Goal: Task Accomplishment & Management: Complete application form

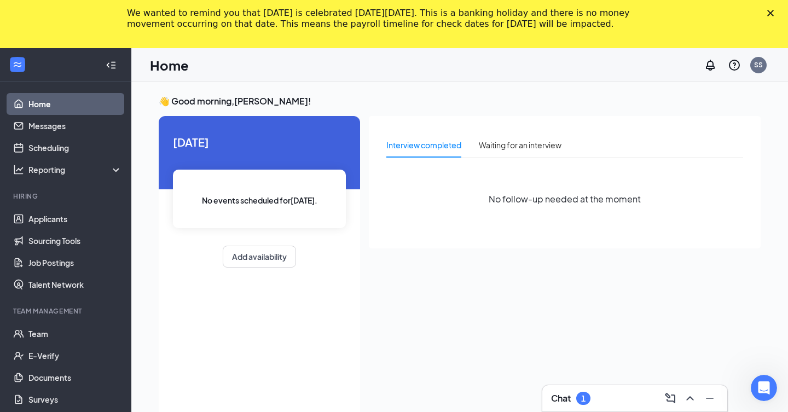
drag, startPoint x: 0, startPoint y: 0, endPoint x: 262, endPoint y: 109, distance: 283.9
click at [271, 152] on div "Today No events scheduled for today . Add availability" at bounding box center [259, 200] width 201 height 169
click at [63, 213] on link "Applicants" at bounding box center [75, 219] width 94 height 22
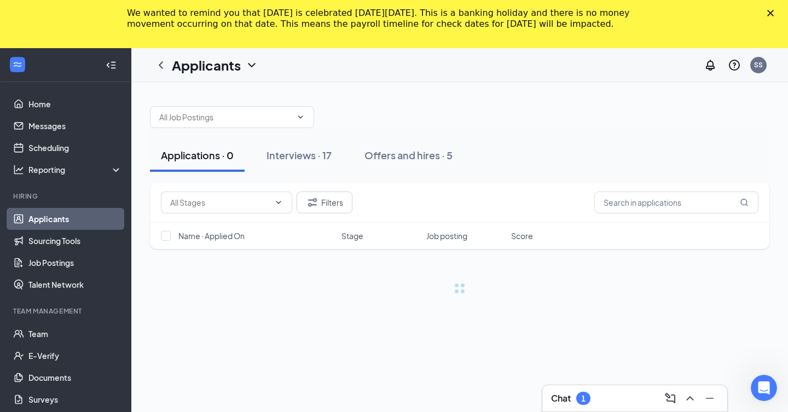
click at [769, 15] on polygon "Close" at bounding box center [770, 13] width 7 height 7
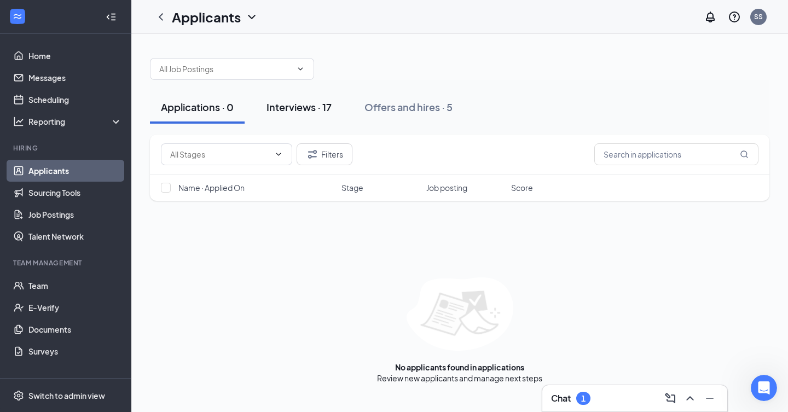
click at [316, 100] on button "Interviews · 17" at bounding box center [299, 107] width 87 height 33
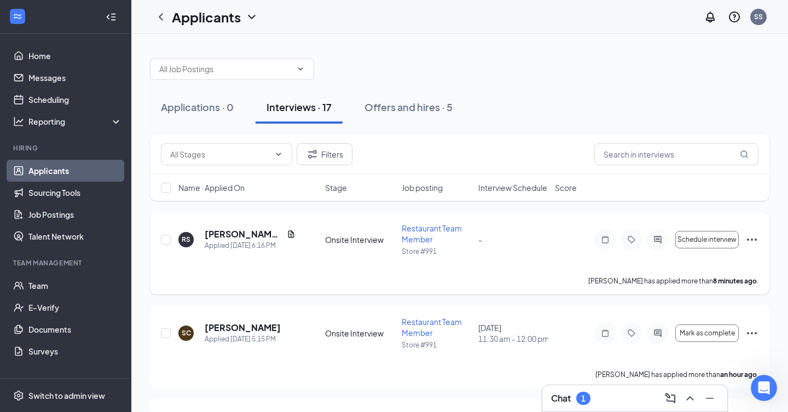
click at [751, 242] on icon "Ellipses" at bounding box center [751, 239] width 13 height 13
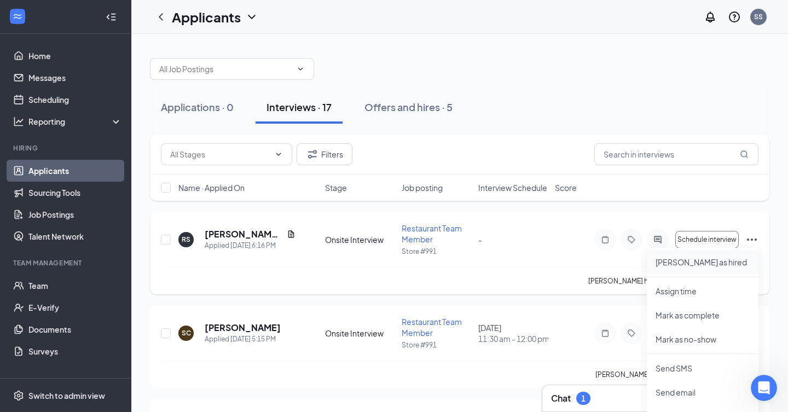
click at [703, 256] on li "Mark as hired" at bounding box center [703, 262] width 112 height 24
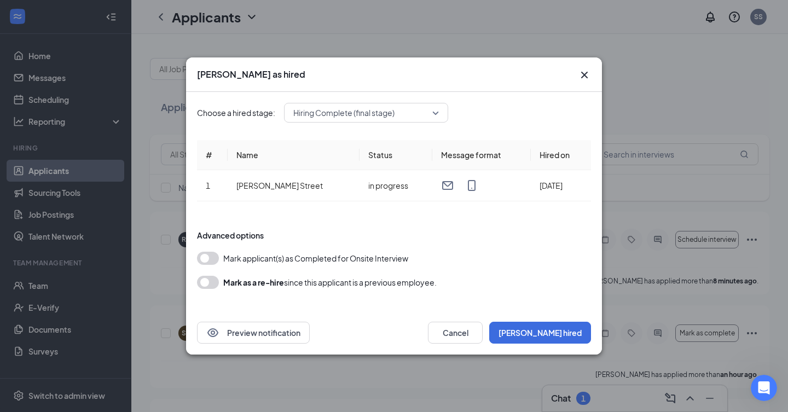
click at [206, 259] on button "button" at bounding box center [208, 258] width 22 height 13
click at [574, 327] on button "Mark hired" at bounding box center [540, 333] width 102 height 22
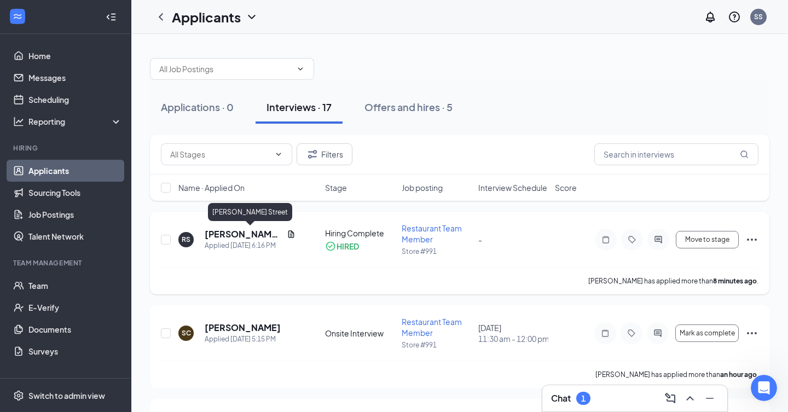
click at [236, 231] on h5 "[PERSON_NAME] Street" at bounding box center [244, 234] width 78 height 12
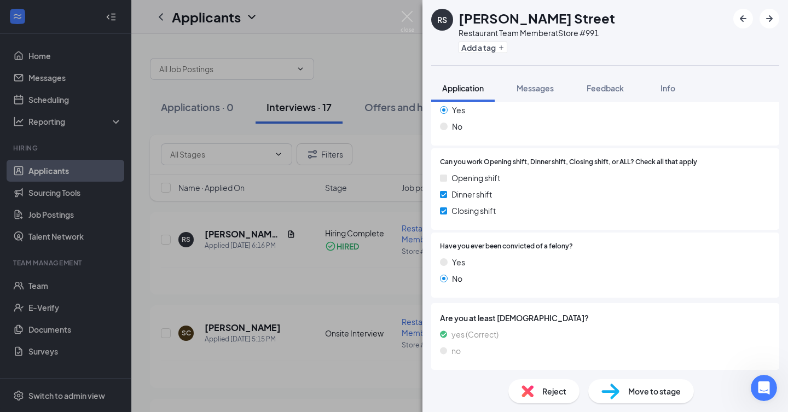
scroll to position [154, 0]
click at [620, 390] on div "Move to stage" at bounding box center [641, 391] width 106 height 24
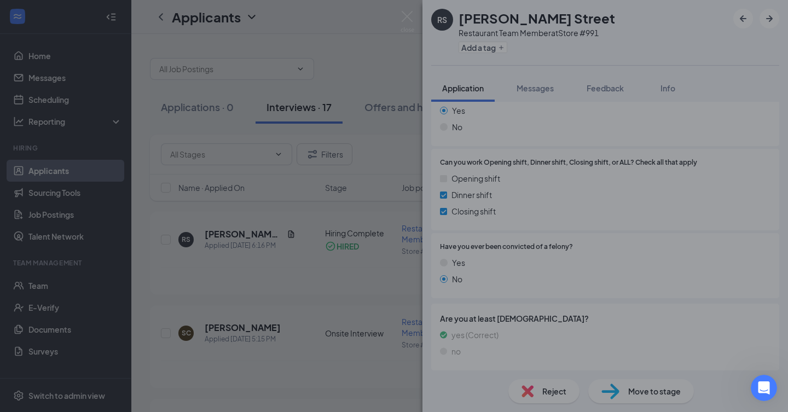
scroll to position [149, 0]
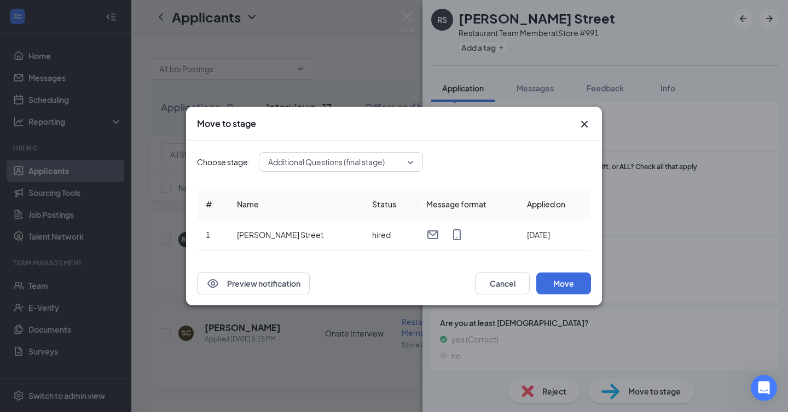
click at [585, 124] on icon "Cross" at bounding box center [584, 124] width 7 height 7
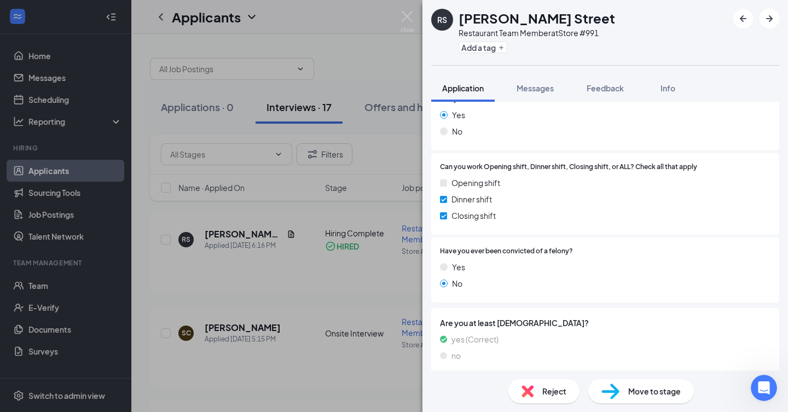
click at [373, 21] on div "RS Rachel Street Restaurant Team Member at Store #991 Add a tag Application Mes…" at bounding box center [394, 206] width 788 height 412
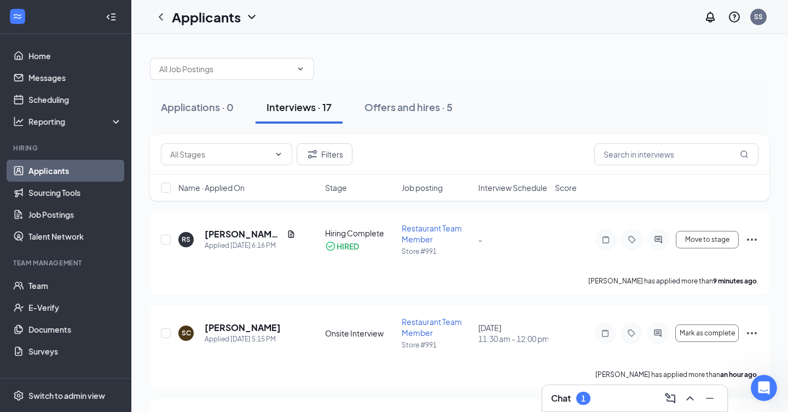
click at [403, 16] on div "Applicants SS" at bounding box center [459, 17] width 657 height 34
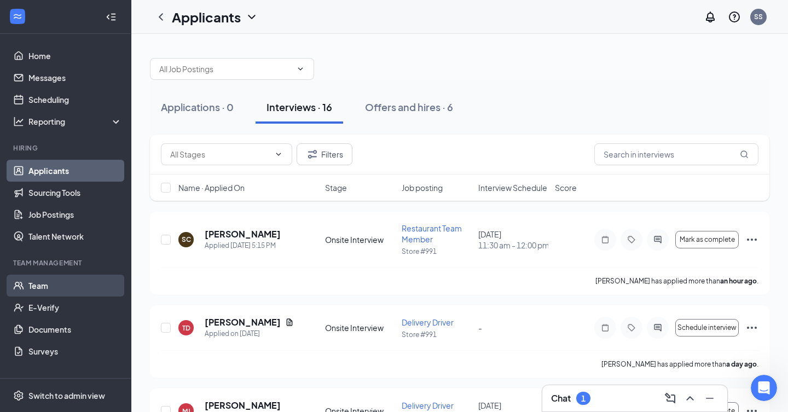
click at [58, 283] on link "Team" at bounding box center [75, 286] width 94 height 22
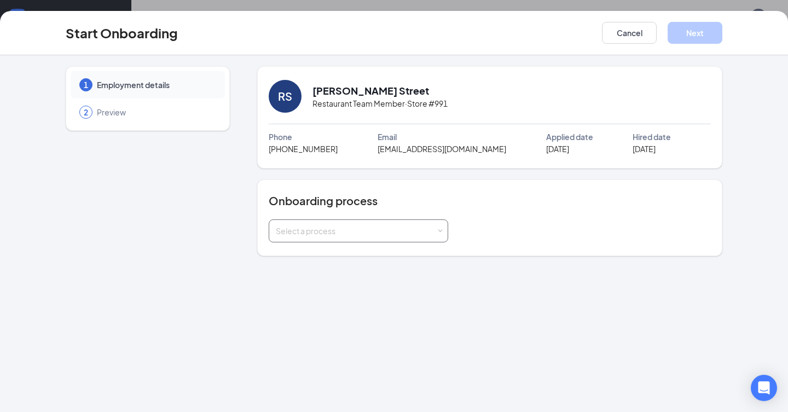
click at [432, 226] on div "Select a process" at bounding box center [356, 231] width 160 height 11
click at [564, 285] on div "1 Employment details 2 Preview RS [PERSON_NAME] Street Restaurant Team Member ·…" at bounding box center [394, 233] width 788 height 357
click at [422, 245] on div "Onboarding process Select a process" at bounding box center [489, 218] width 465 height 77
click at [422, 243] on div "Onboarding process Select a process" at bounding box center [489, 218] width 465 height 77
click at [415, 230] on div "Select a process" at bounding box center [356, 231] width 160 height 11
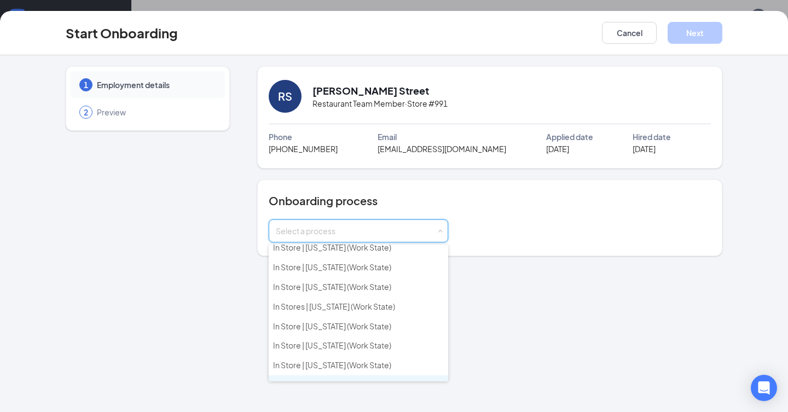
scroll to position [476, 0]
click at [354, 361] on span "In Store | [US_STATE] (Work State)" at bounding box center [332, 366] width 118 height 10
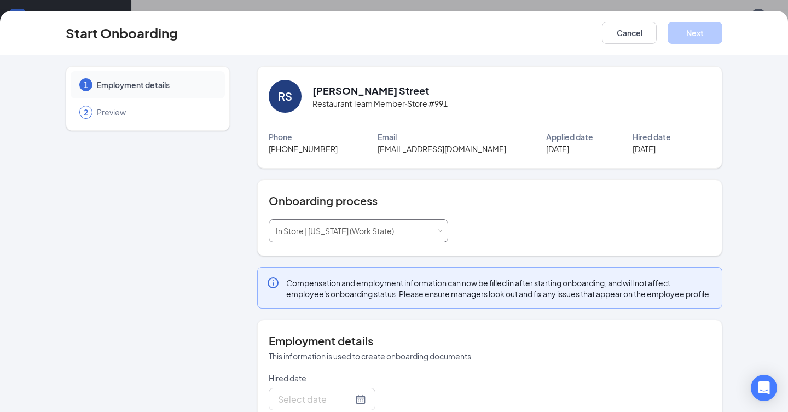
type input "[DATE]"
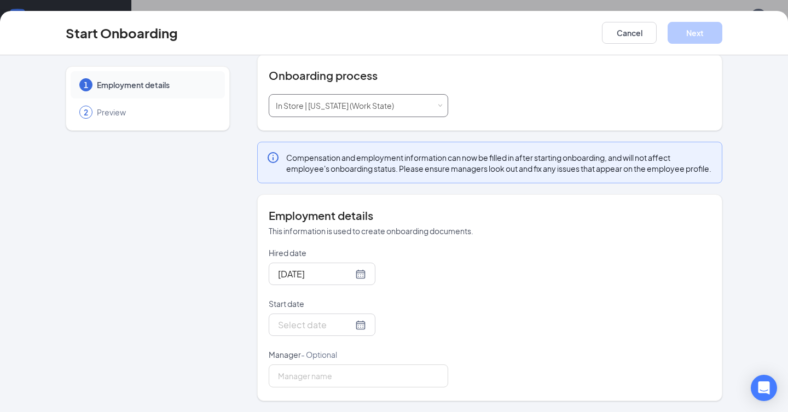
scroll to position [136, 0]
click at [356, 329] on div at bounding box center [322, 325] width 88 height 14
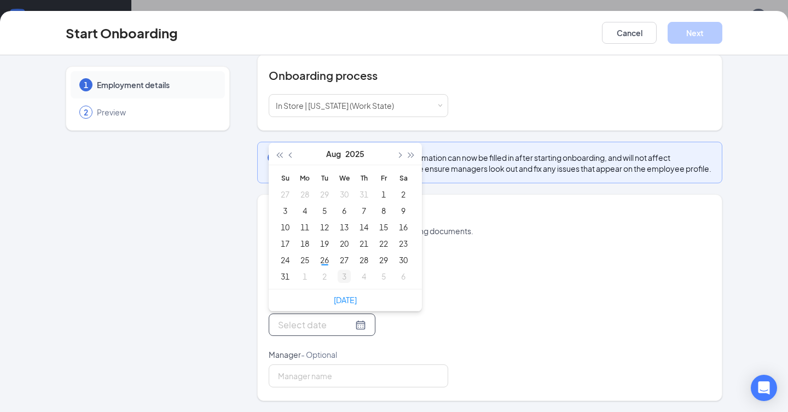
type input "[DATE]"
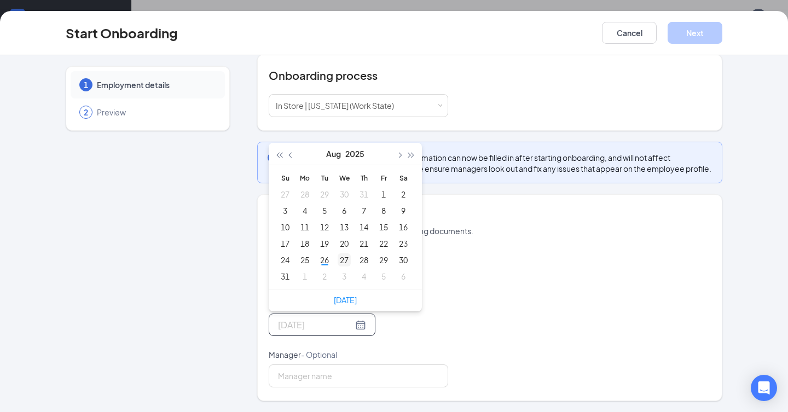
click at [348, 261] on div "27" at bounding box center [344, 259] width 13 height 13
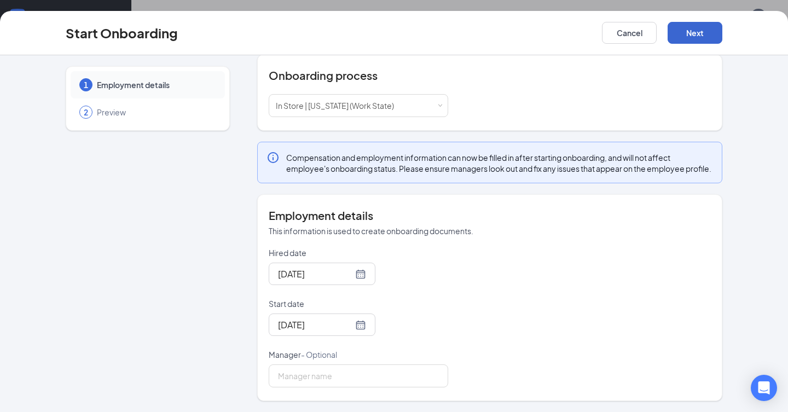
click at [686, 26] on button "Next" at bounding box center [695, 33] width 55 height 22
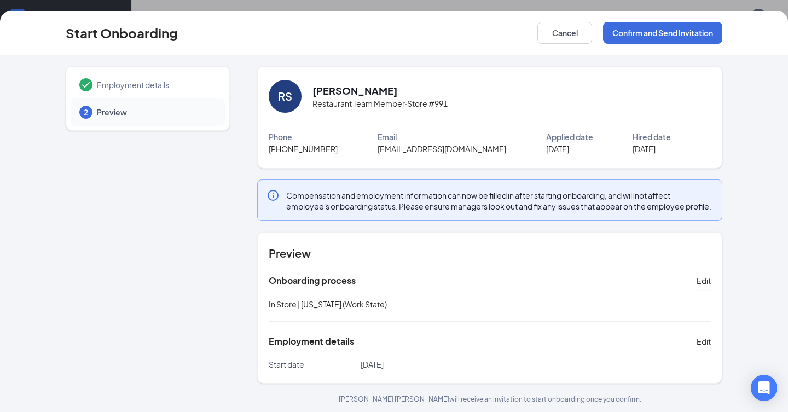
scroll to position [0, 0]
click at [686, 27] on button "Confirm and Send Invitation" at bounding box center [662, 33] width 119 height 22
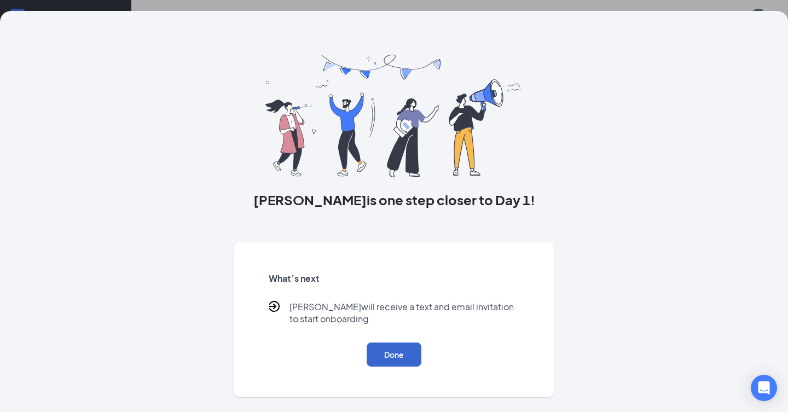
click at [409, 359] on button "Done" at bounding box center [394, 355] width 55 height 24
